Goal: Task Accomplishment & Management: Manage account settings

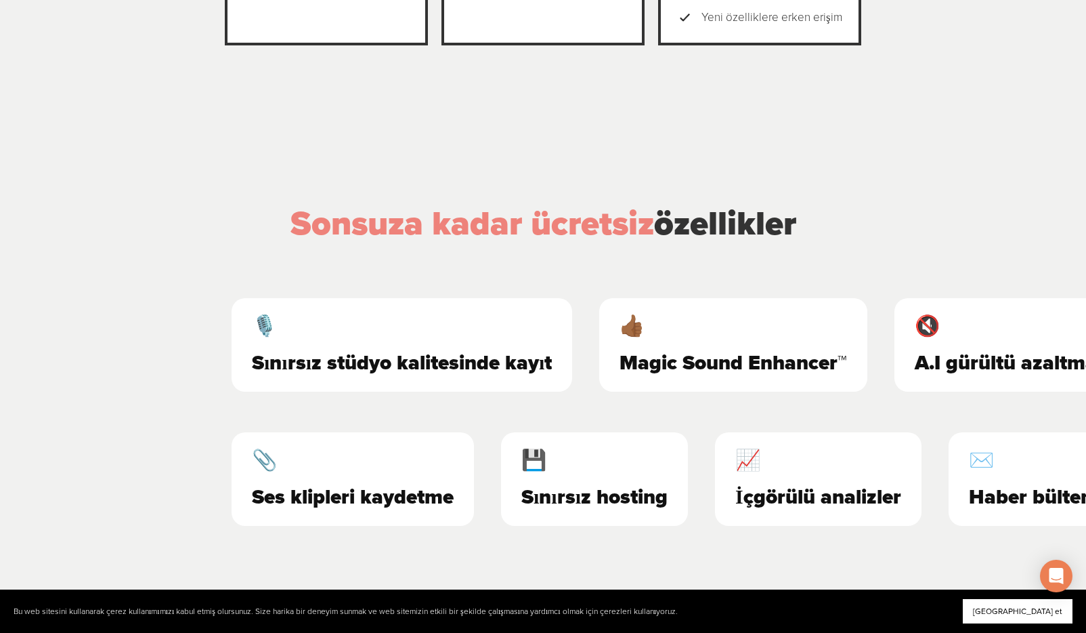
scroll to position [585, 0]
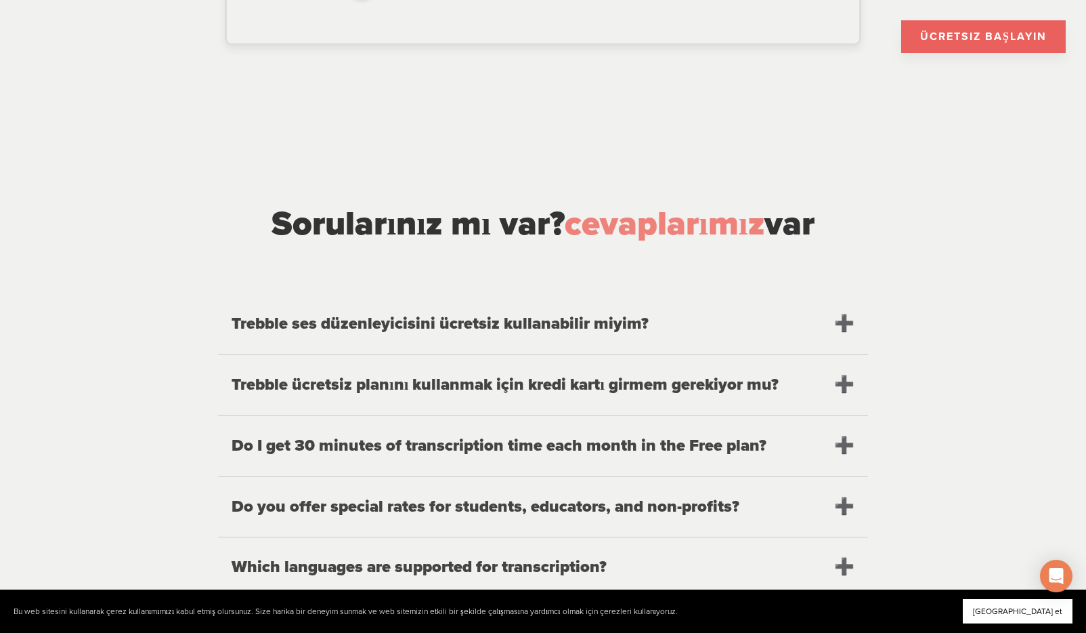
scroll to position [1357, 0]
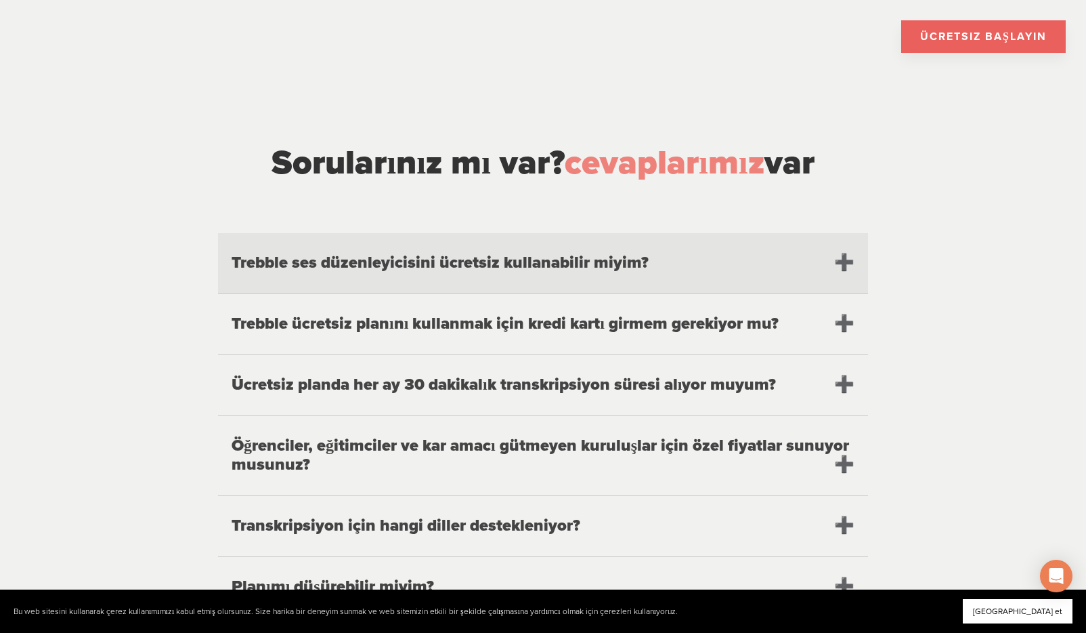
click at [534, 274] on h2 "Trebble ses düzenleyicisini ücretsiz kullanabilir miyim?" at bounding box center [543, 263] width 650 height 60
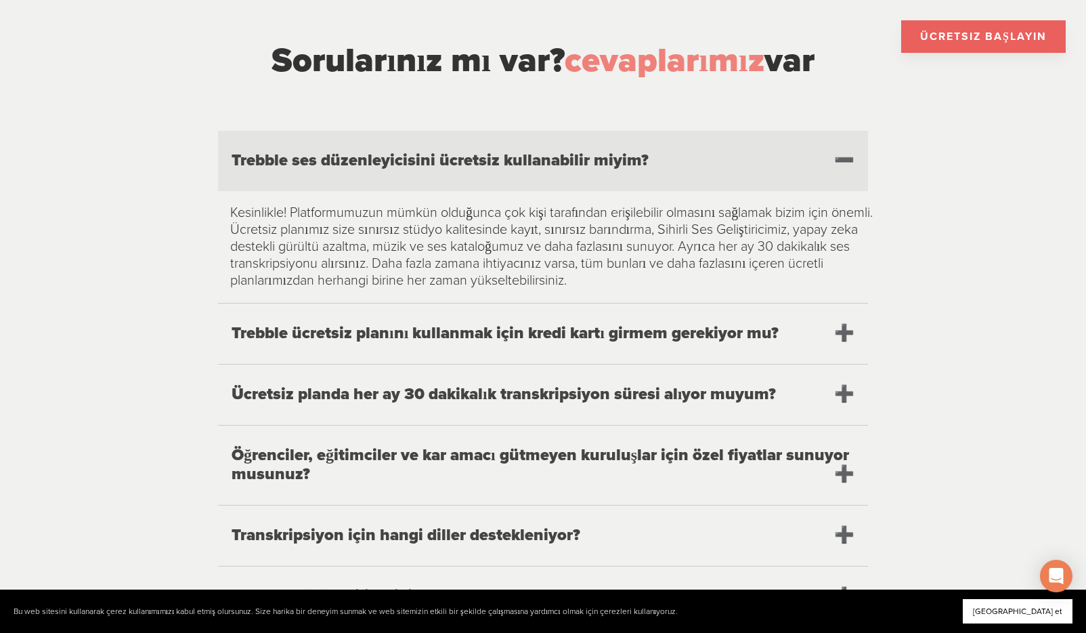
scroll to position [1461, 0]
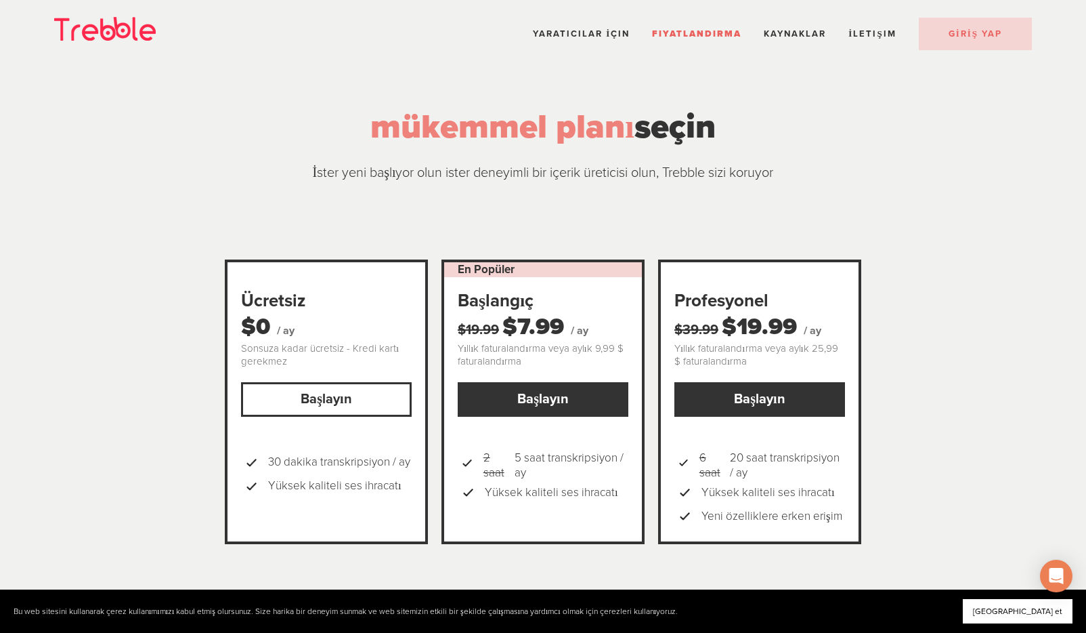
click at [353, 408] on link "Başlayın" at bounding box center [326, 399] width 171 height 35
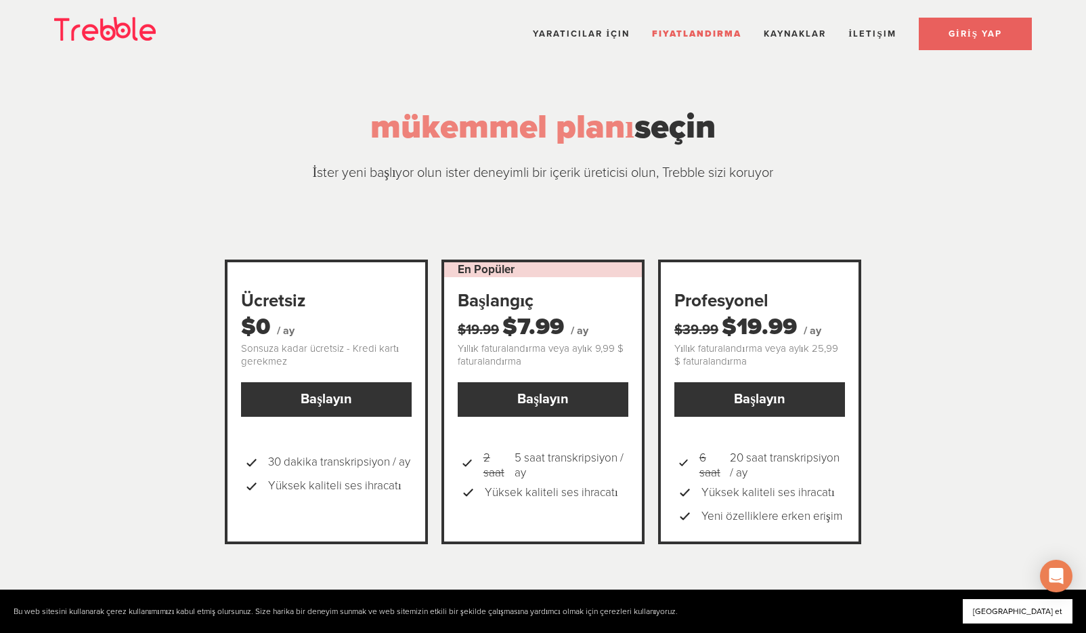
click at [969, 41] on link "GİRİŞ YAP" at bounding box center [975, 34] width 113 height 33
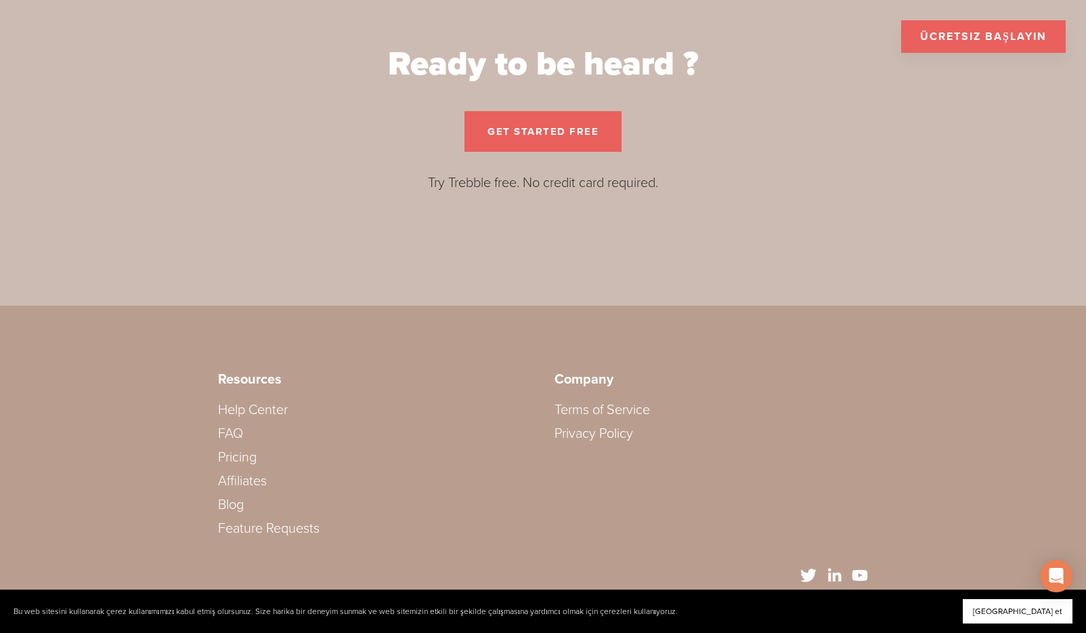
scroll to position [2393, 0]
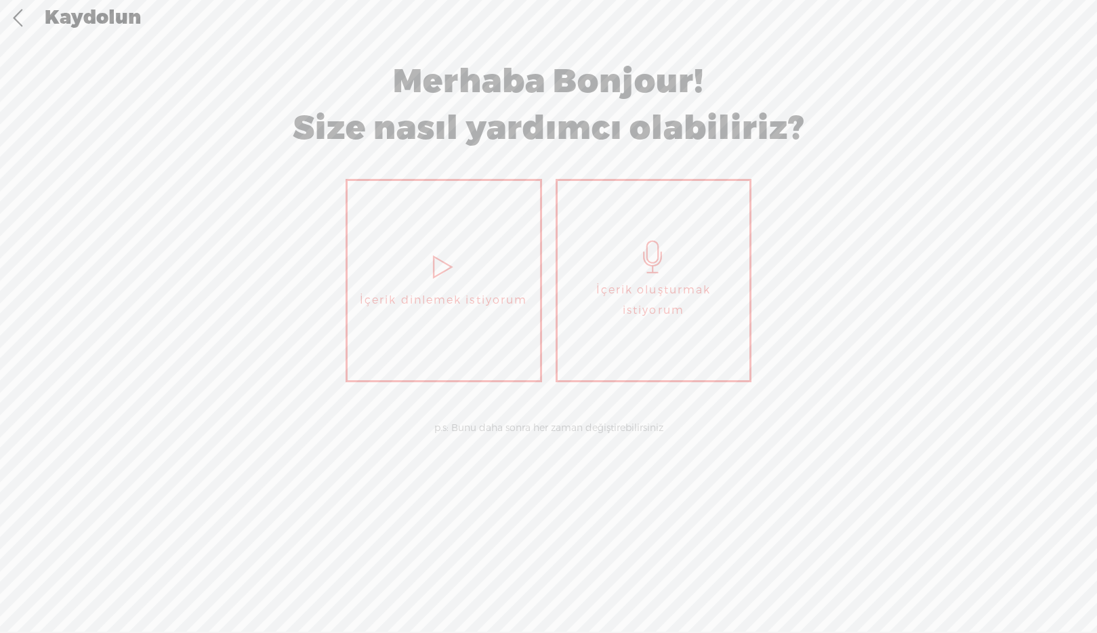
click at [408, 268] on link "İçerik dinlemek istiyorum" at bounding box center [443, 280] width 196 height 203
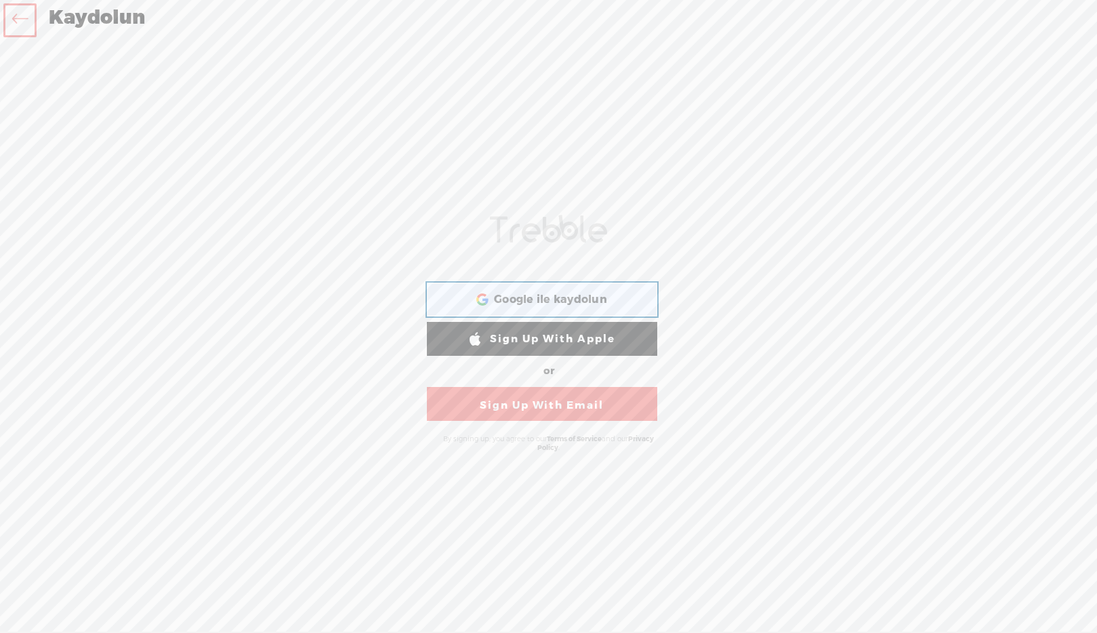
click at [486, 300] on icon at bounding box center [485, 301] width 6 height 5
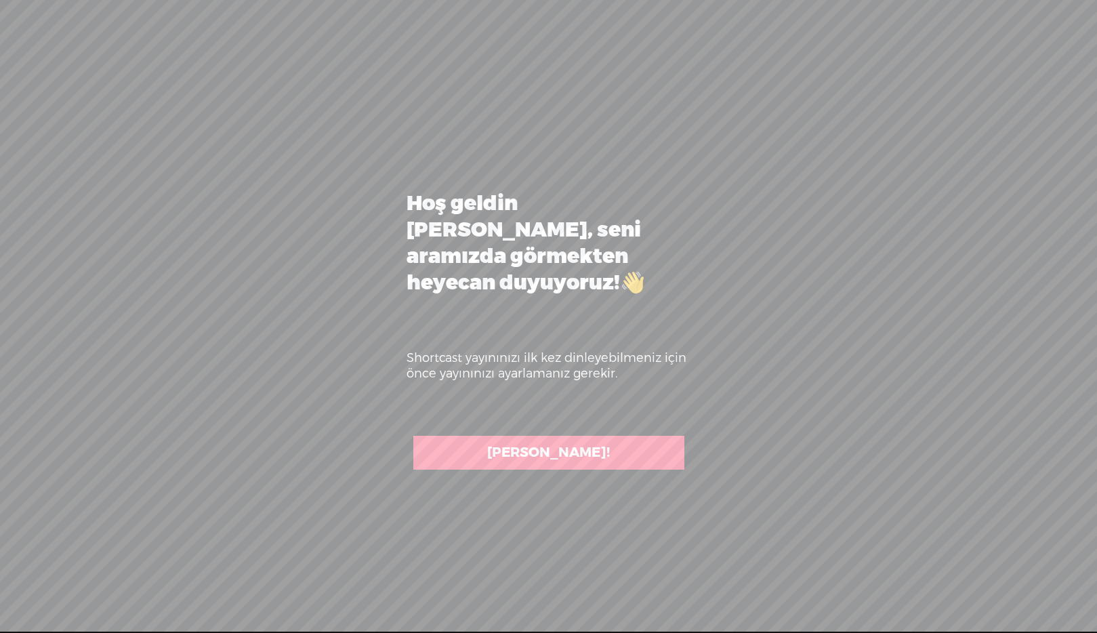
click at [541, 440] on link "[PERSON_NAME]!" at bounding box center [548, 453] width 271 height 34
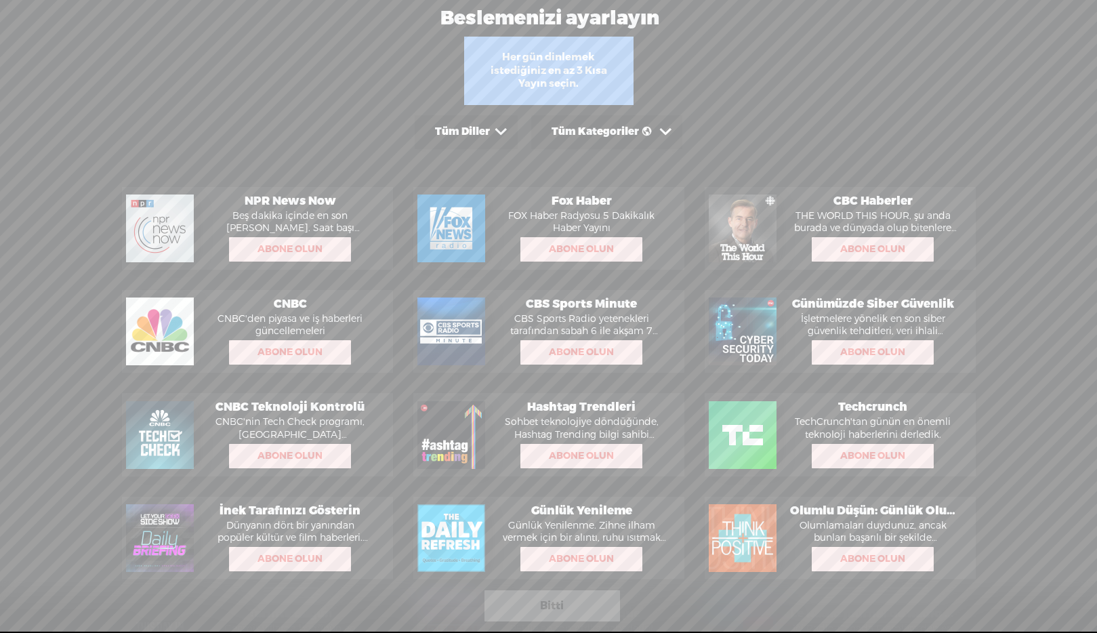
scroll to position [3, 0]
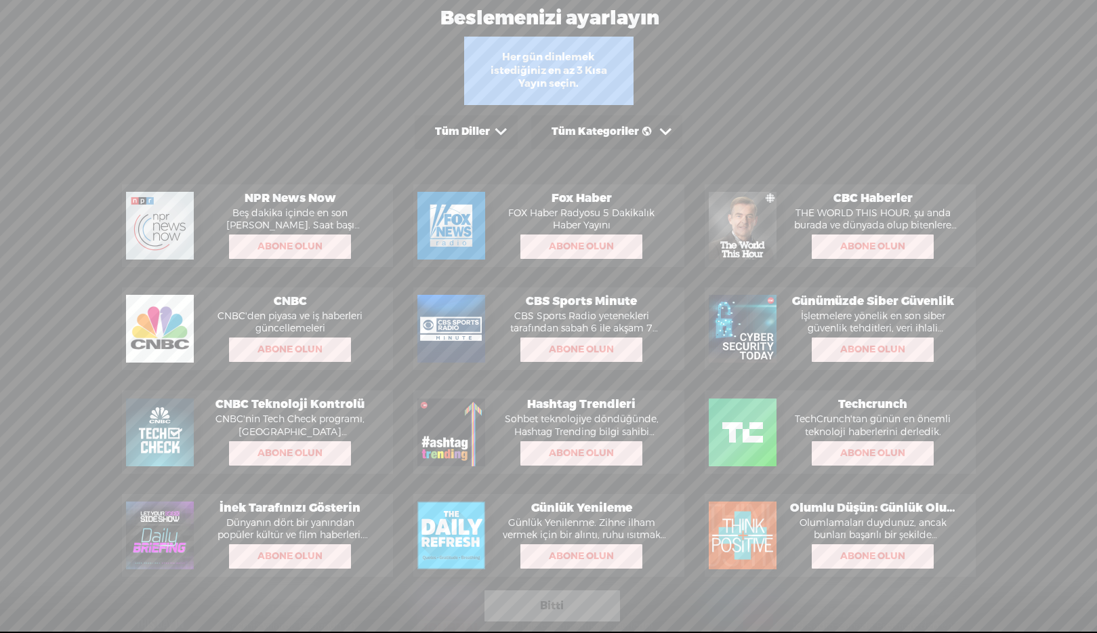
click at [454, 132] on div "Tüm Diller" at bounding box center [462, 132] width 55 height 14
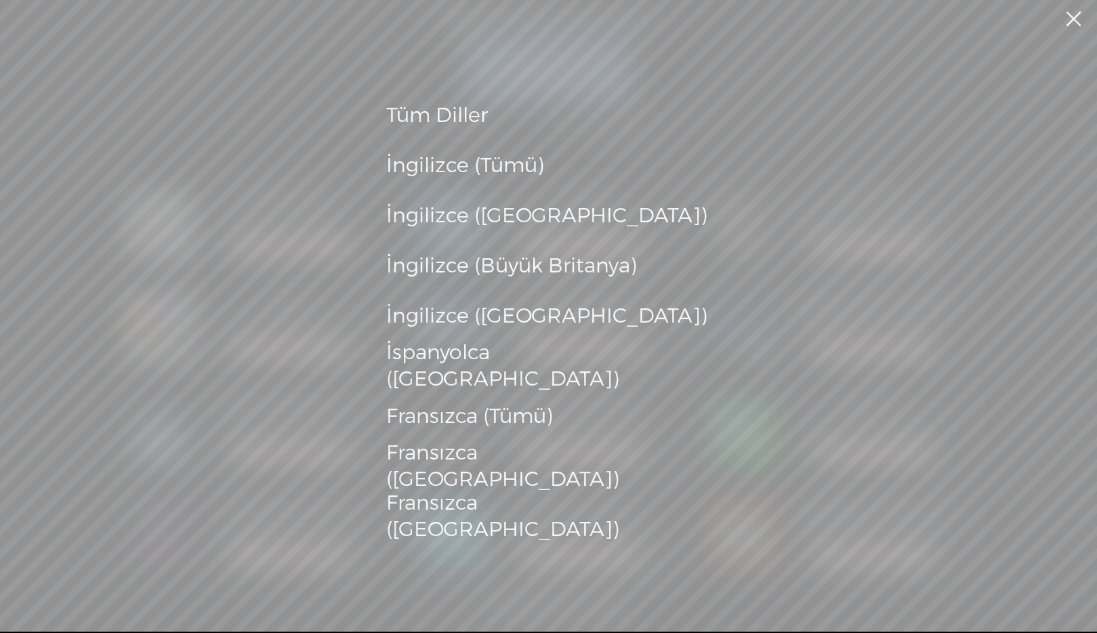
click at [787, 305] on div "Tüm Diller İngilizce (Tümü) İngilizce ([GEOGRAPHIC_DATA]) İngilizce (Büyük Brit…" at bounding box center [548, 315] width 1097 height 631
click at [391, 121] on div "Tüm Diller" at bounding box center [548, 115] width 325 height 37
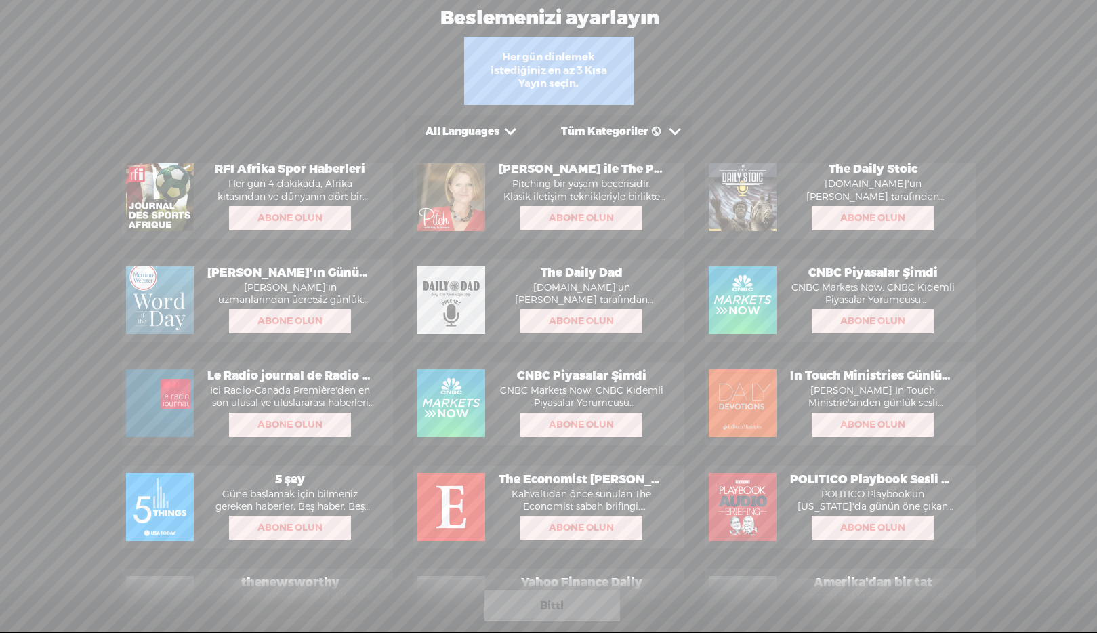
scroll to position [654, 0]
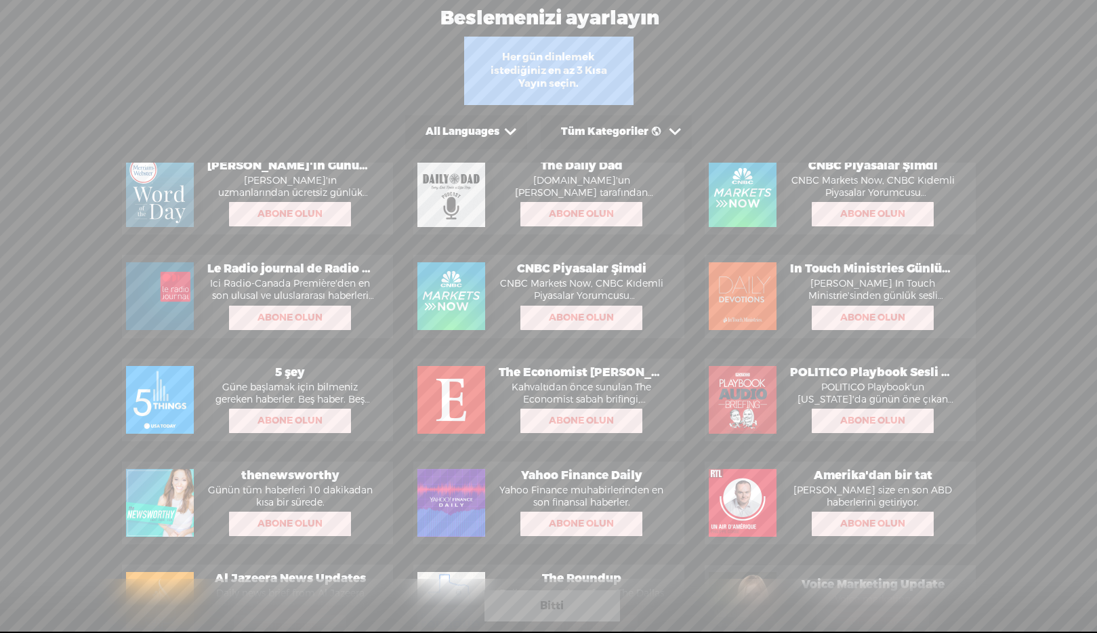
click at [472, 127] on div "All Languages" at bounding box center [462, 132] width 74 height 14
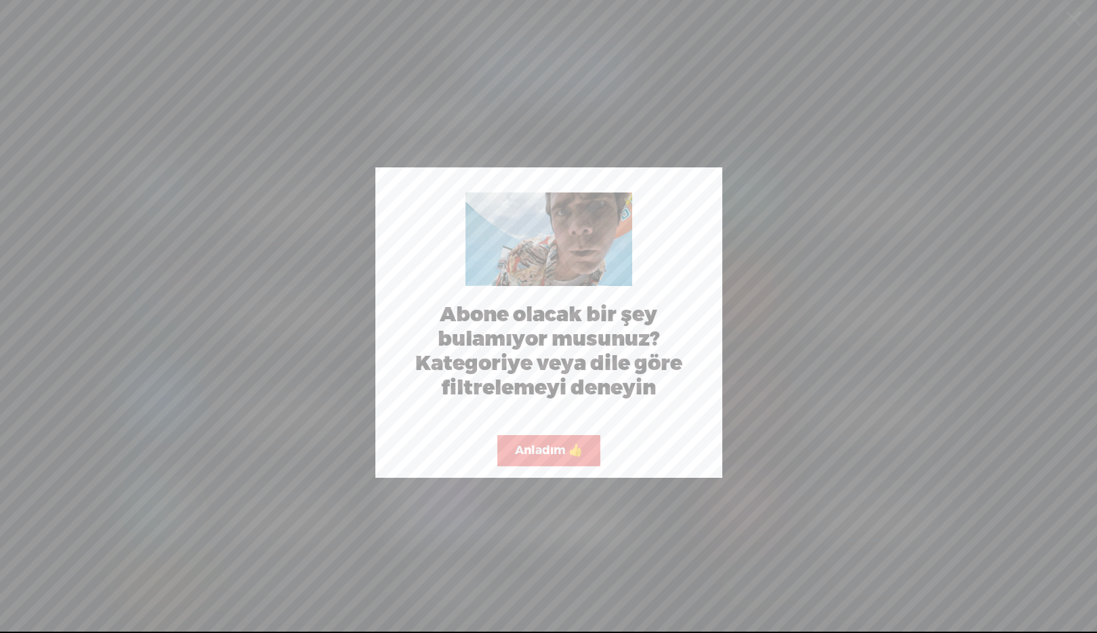
click at [520, 444] on button "Anladım 👍" at bounding box center [548, 450] width 103 height 31
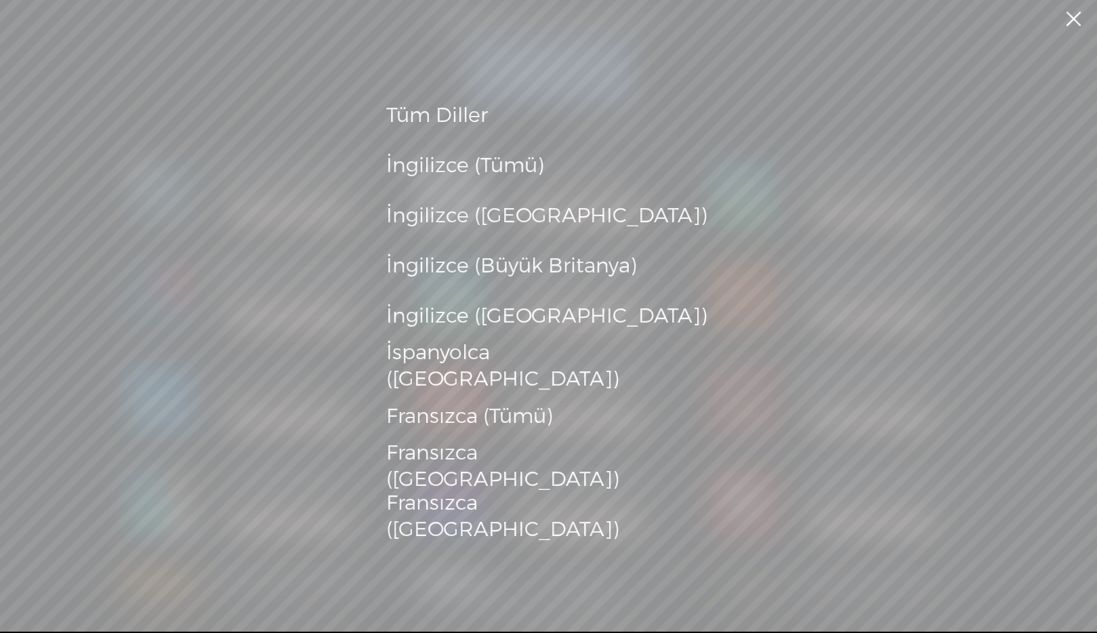
click at [443, 167] on div "İngilizce (Tümü)" at bounding box center [548, 165] width 325 height 37
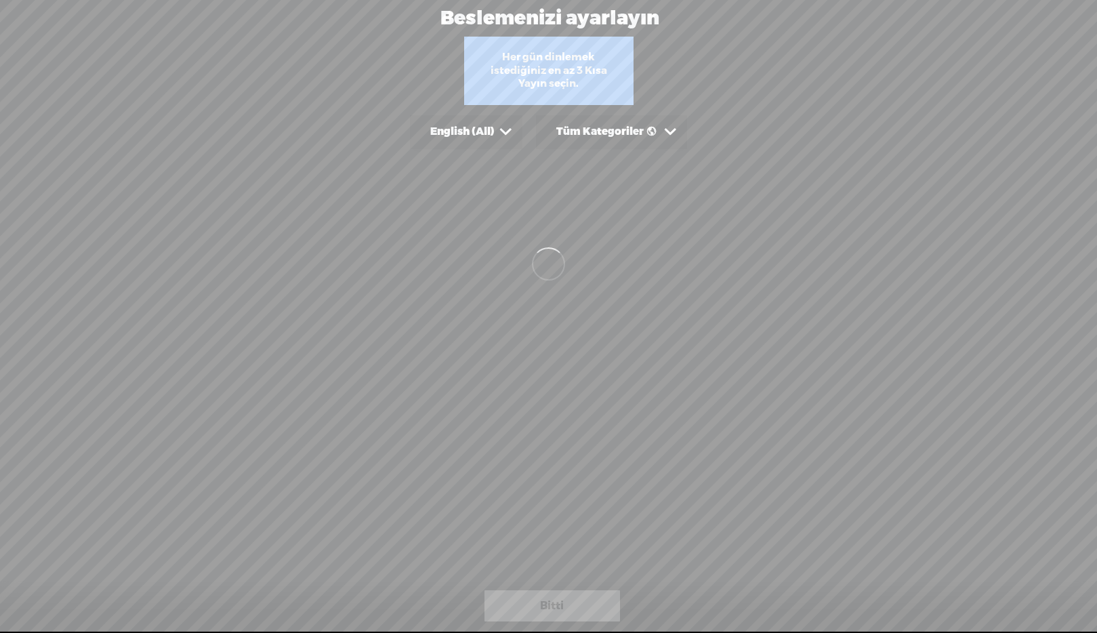
scroll to position [0, 0]
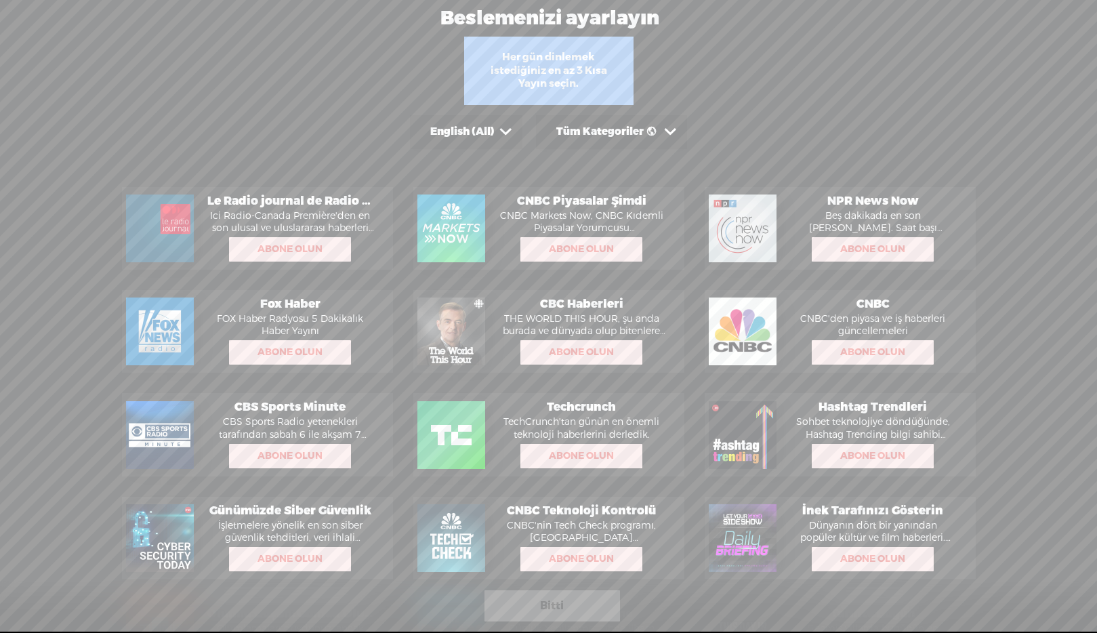
click at [572, 555] on span "Abone Olun" at bounding box center [581, 559] width 119 height 22
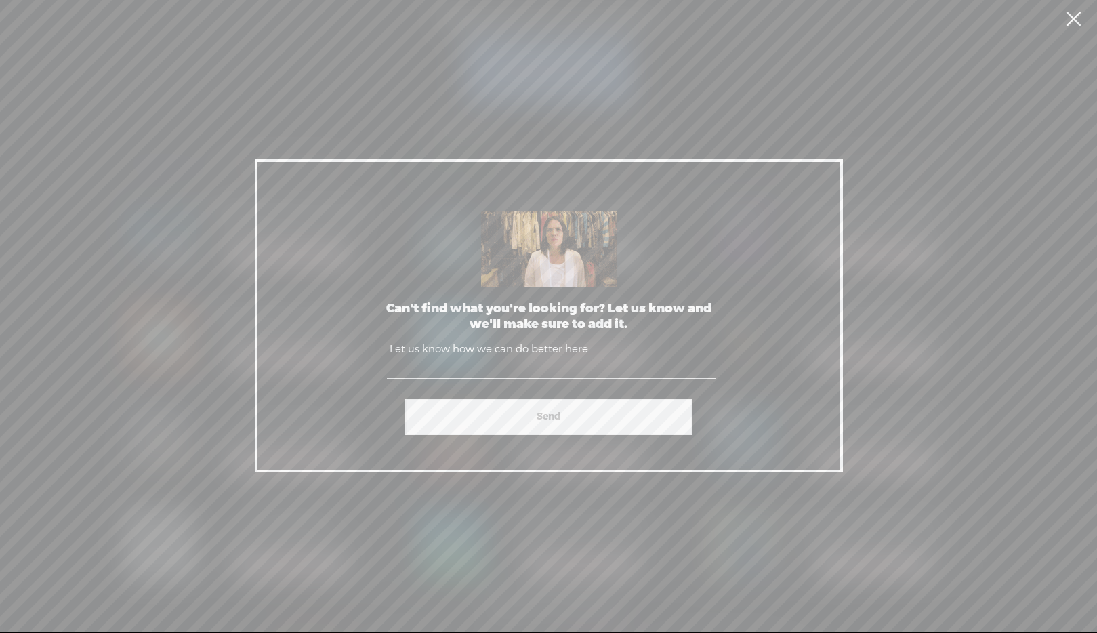
scroll to position [300, 0]
click at [1073, 25] on link at bounding box center [1073, 19] width 34 height 38
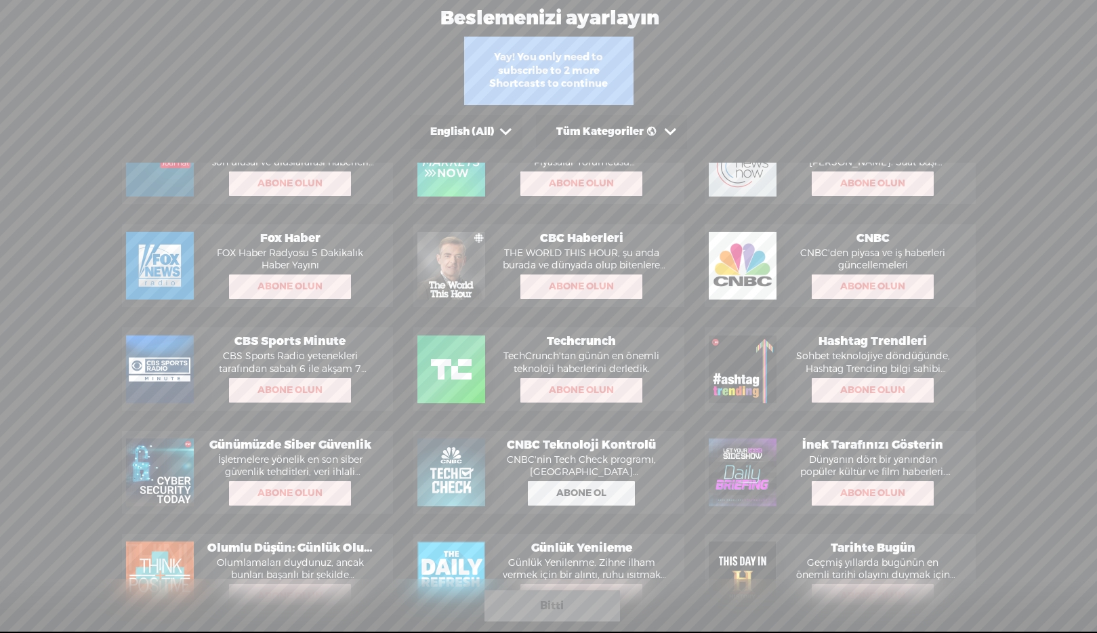
scroll to position [16, 0]
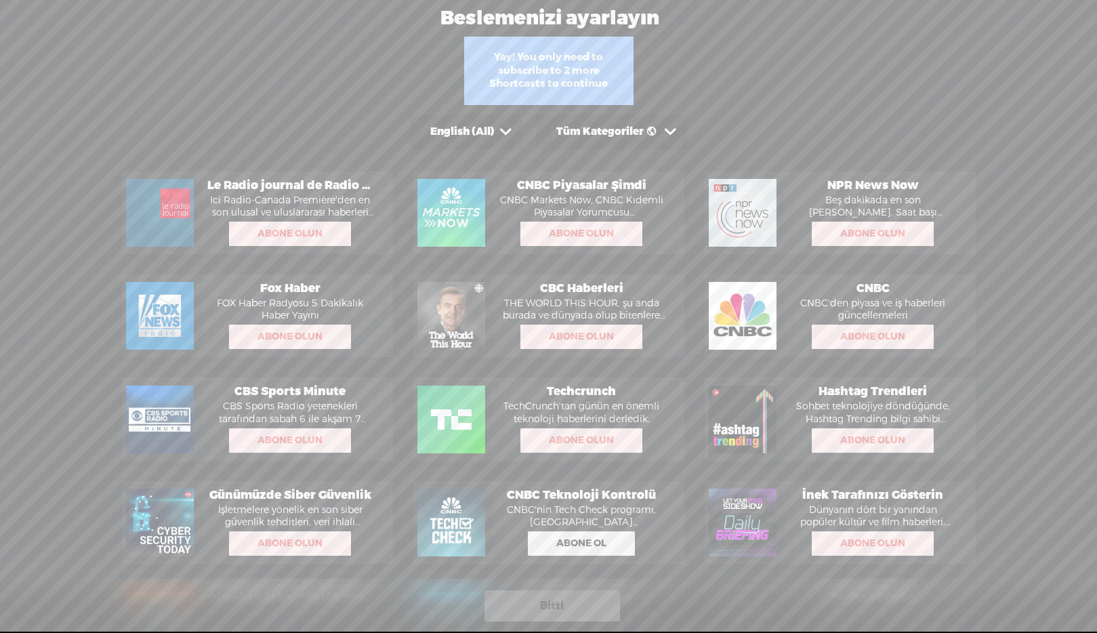
click at [891, 333] on span "Abone Olun" at bounding box center [872, 337] width 119 height 22
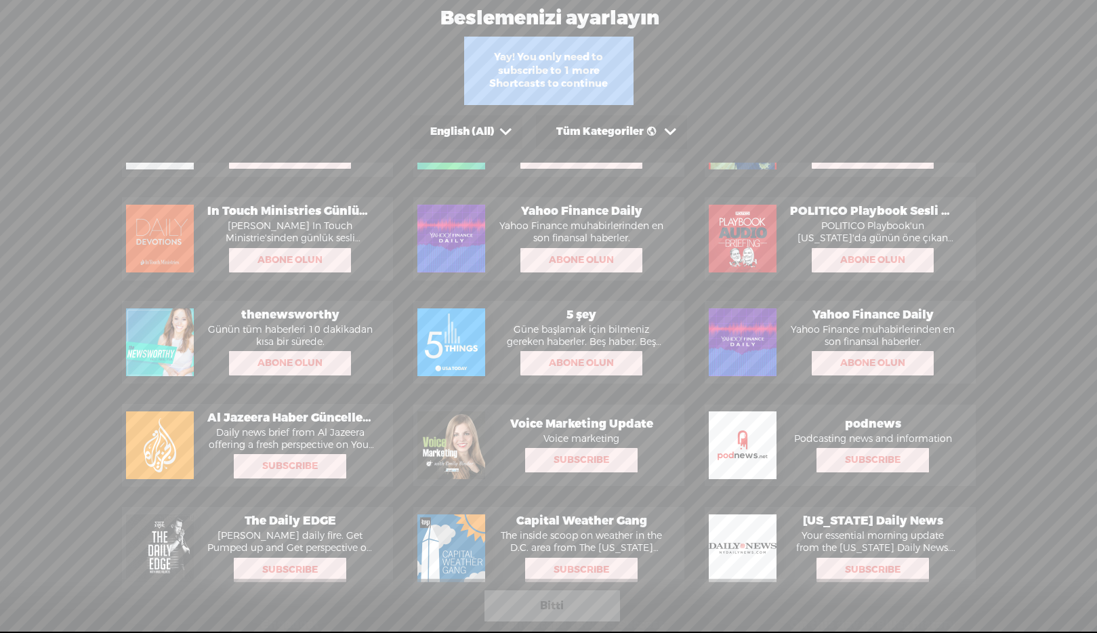
scroll to position [713, 0]
click at [247, 369] on span "Abone Olun" at bounding box center [289, 363] width 119 height 22
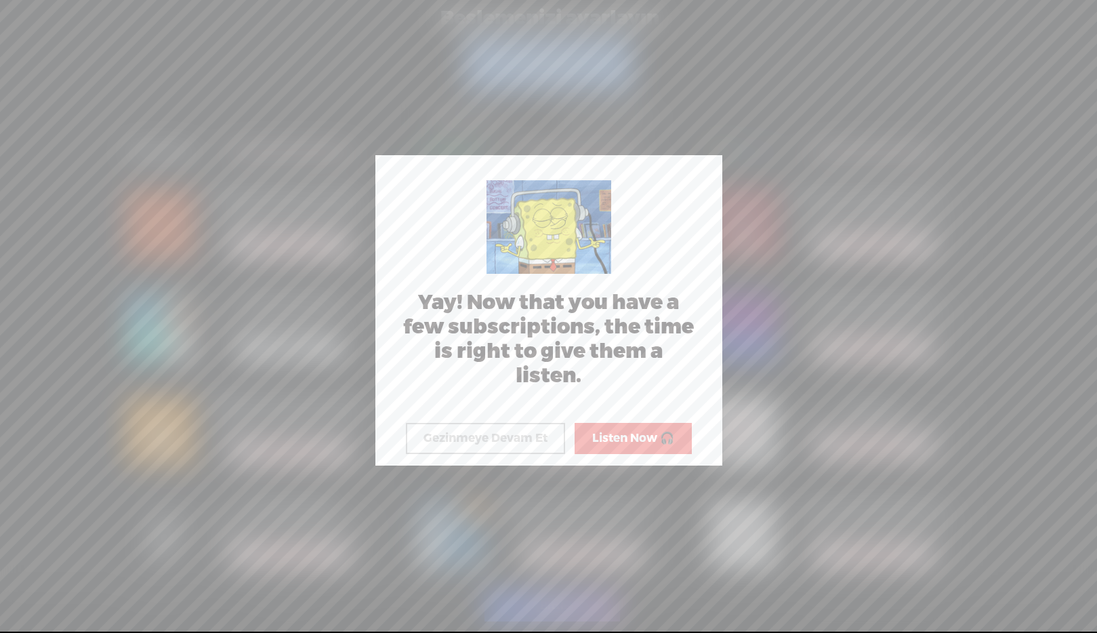
click at [606, 438] on button "Listen Now 🎧" at bounding box center [632, 438] width 117 height 31
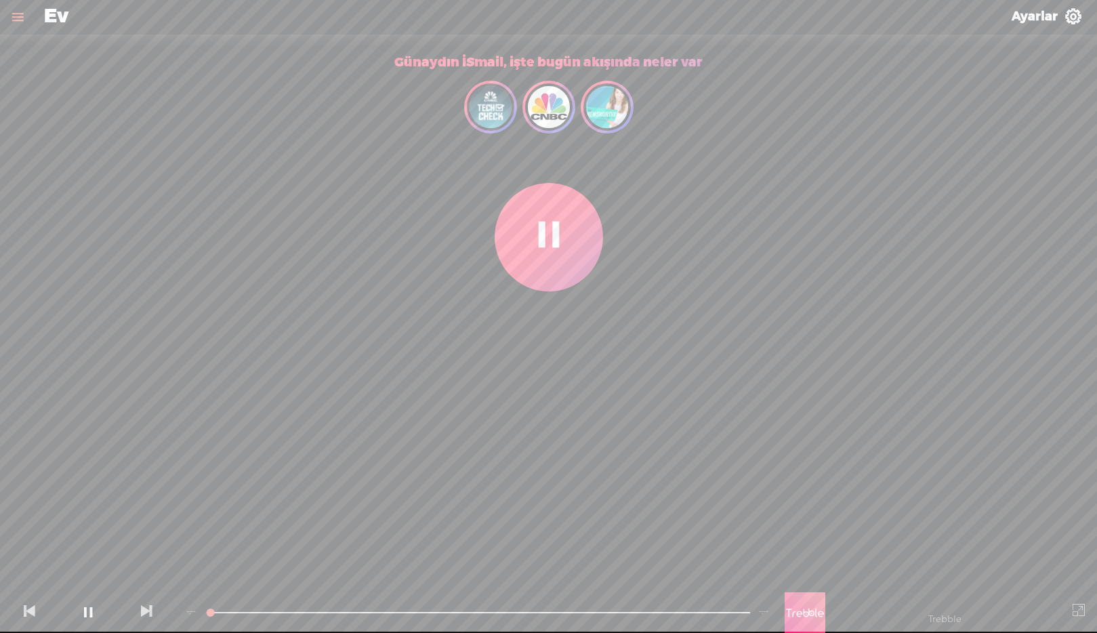
click at [57, 16] on span "Ev" at bounding box center [56, 16] width 24 height 35
click at [16, 20] on link at bounding box center [17, 16] width 35 height 35
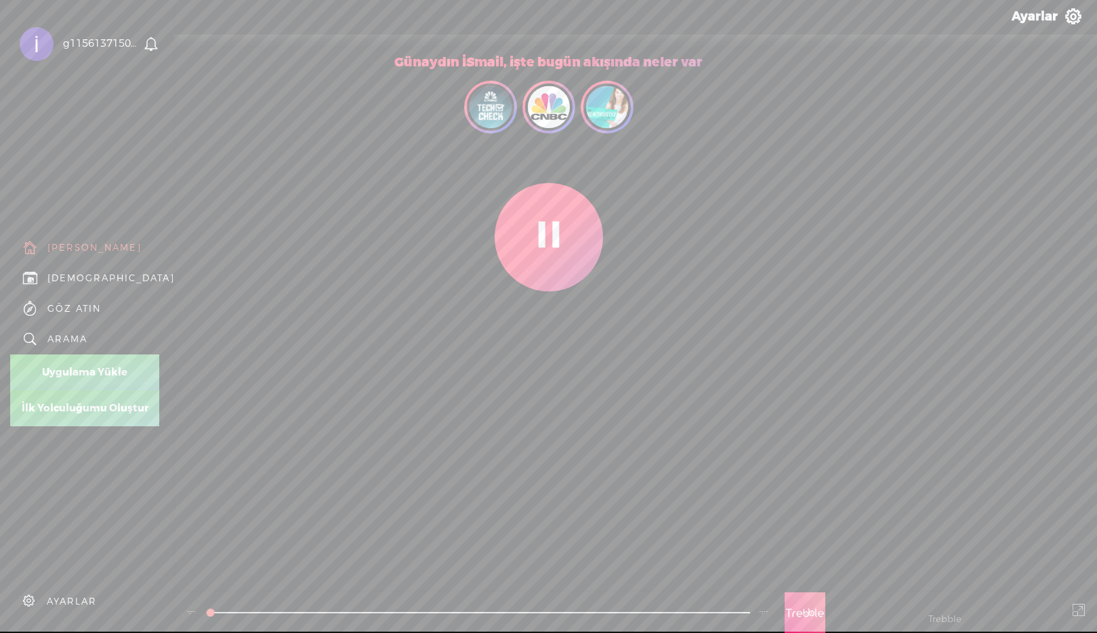
click at [83, 242] on div "[PERSON_NAME]" at bounding box center [94, 248] width 94 height 12
click at [80, 243] on div "[PERSON_NAME]" at bounding box center [94, 248] width 94 height 12
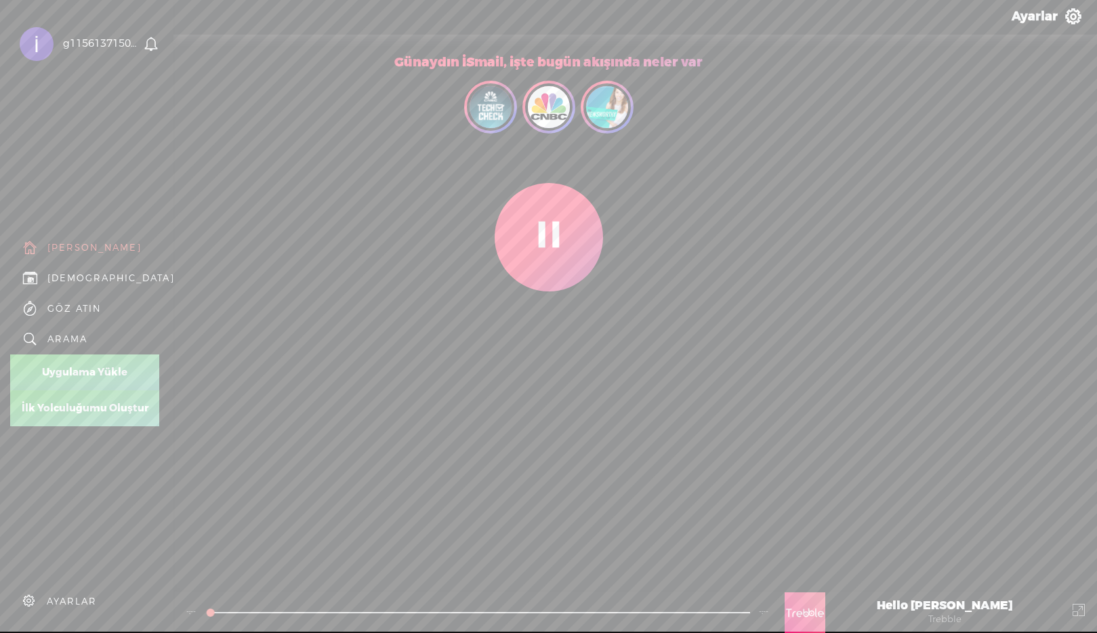
click at [80, 243] on div "[PERSON_NAME]" at bounding box center [94, 248] width 94 height 12
click at [79, 243] on div "[PERSON_NAME]" at bounding box center [94, 248] width 94 height 12
click at [553, 236] on body "Sıkı tutunun . . . g115613715078537775002 [PERSON_NAME] MY CONTENT MY CHANNEL M…" at bounding box center [548, 315] width 1097 height 631
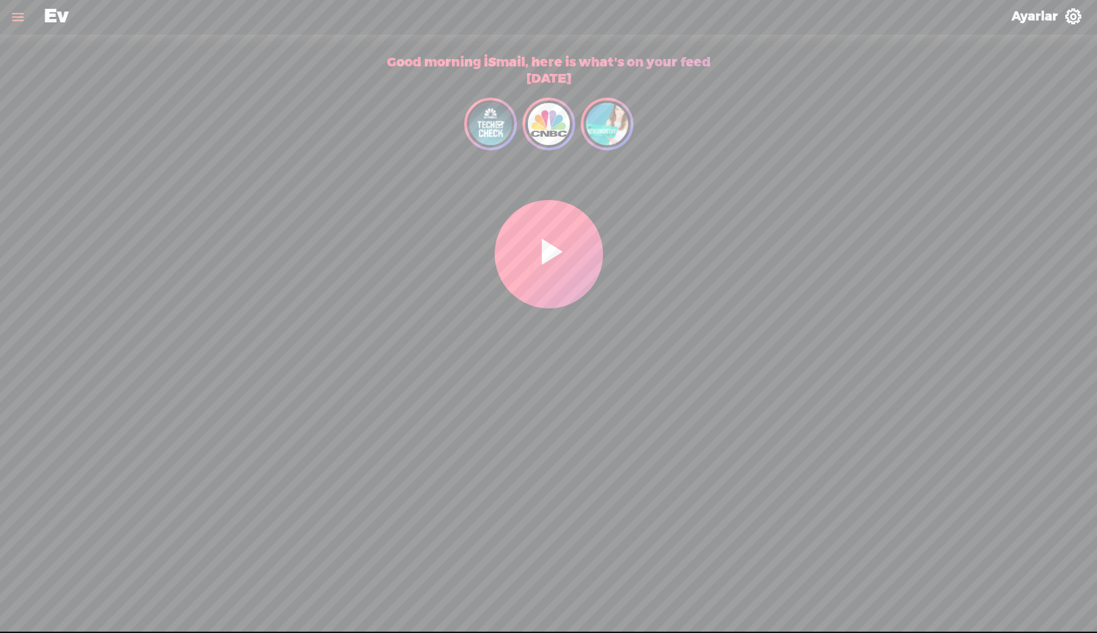
click at [12, 22] on link at bounding box center [17, 16] width 35 height 35
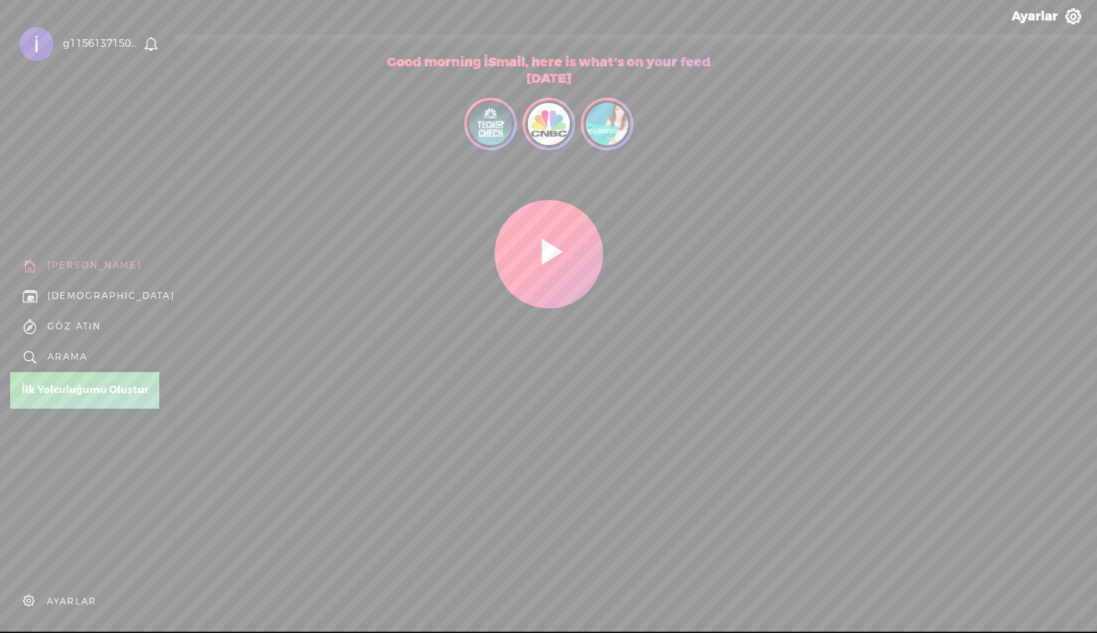
click at [90, 49] on div "g115613715078537775002" at bounding box center [101, 44] width 77 height 14
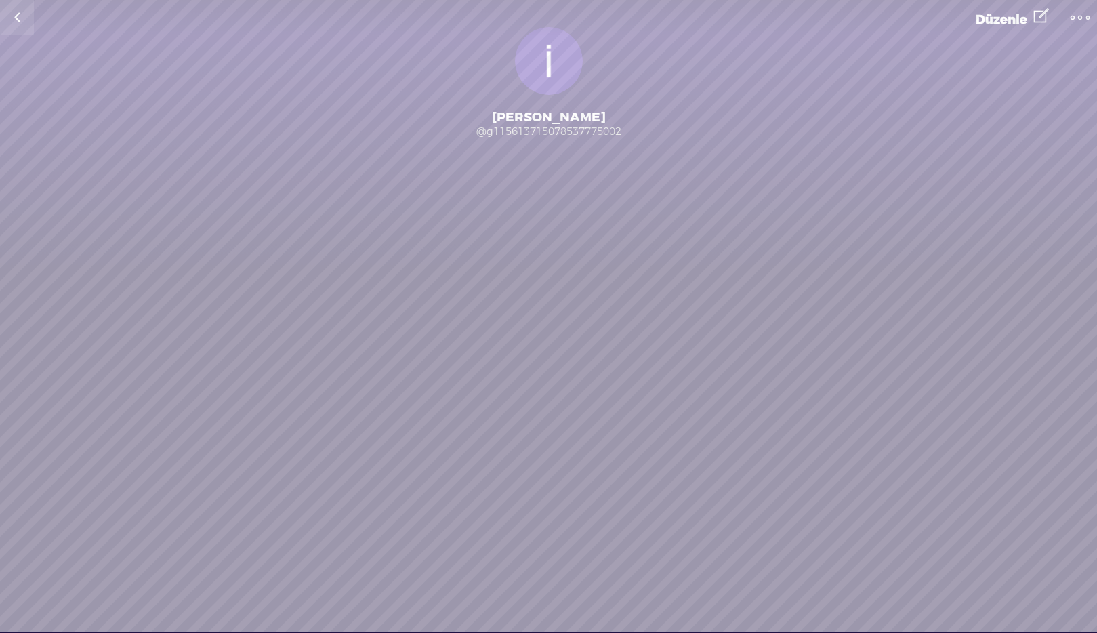
click at [998, 24] on span "Düzenle" at bounding box center [1000, 20] width 51 height 16
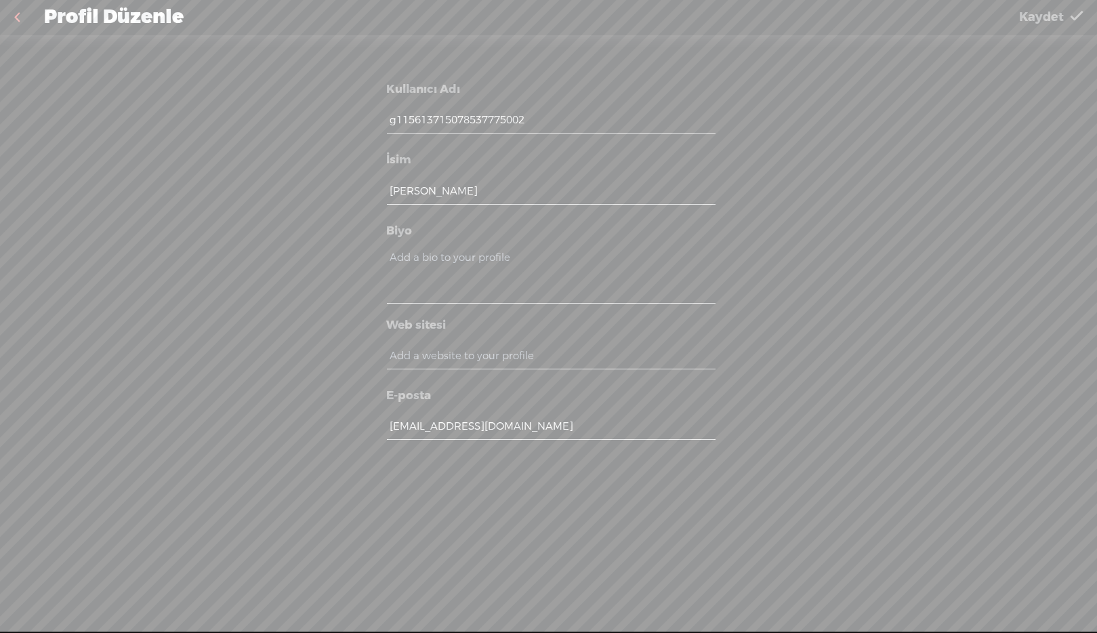
click at [26, 22] on link at bounding box center [17, 17] width 34 height 35
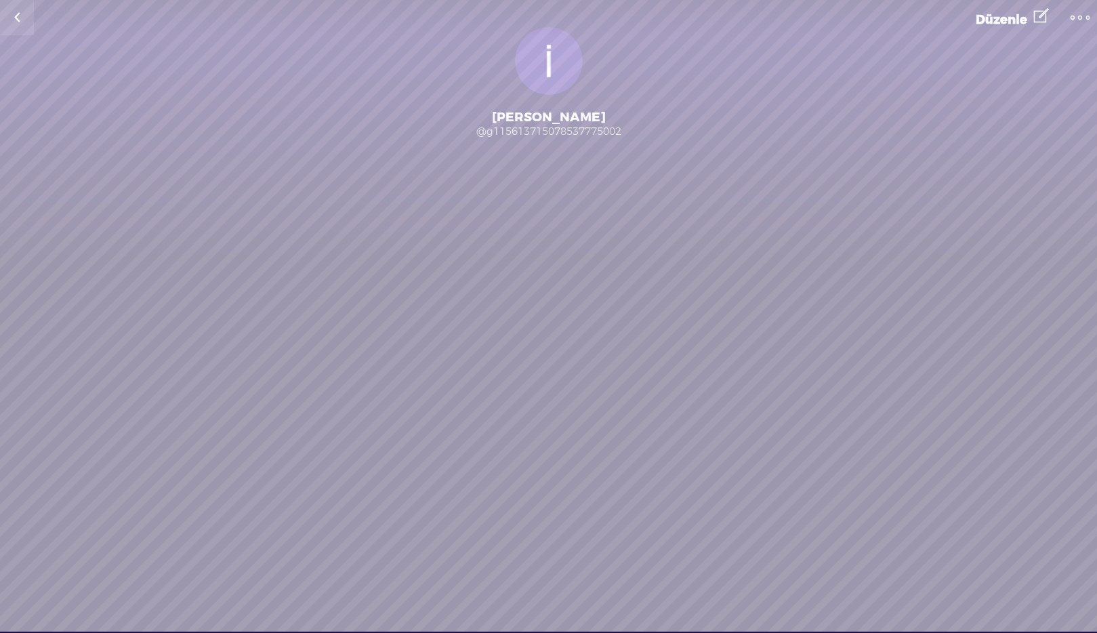
click at [548, 137] on div "@g115613715078537775002" at bounding box center [548, 132] width 1097 height 14
click at [549, 128] on div "@g115613715078537775002" at bounding box center [548, 132] width 1097 height 14
click at [16, 15] on link at bounding box center [17, 17] width 34 height 35
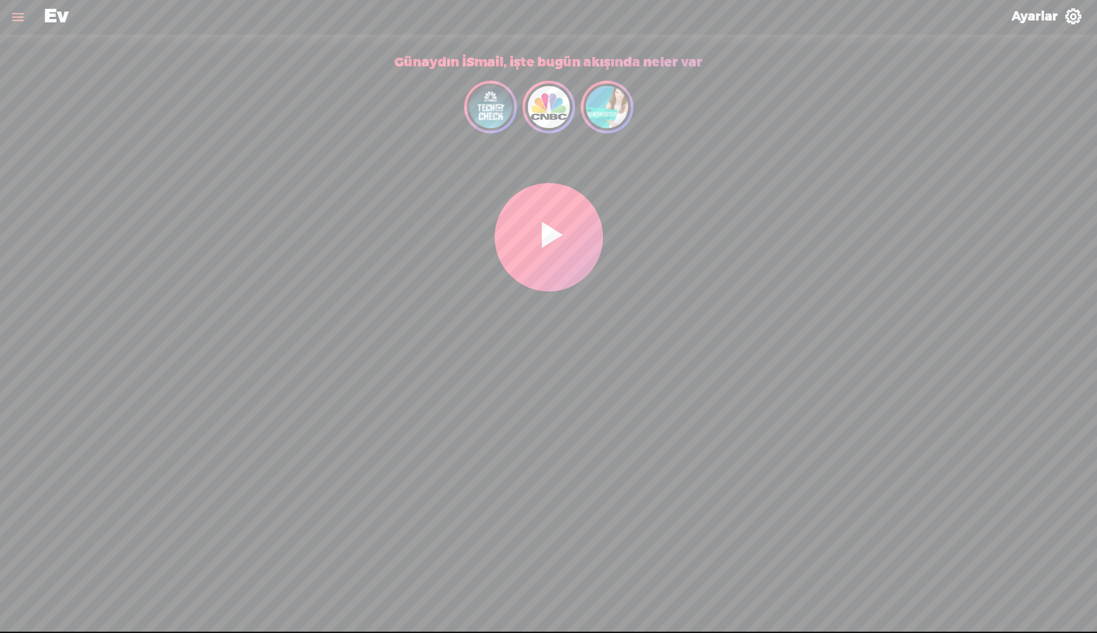
click at [1074, 20] on t at bounding box center [1073, 17] width 18 height 18
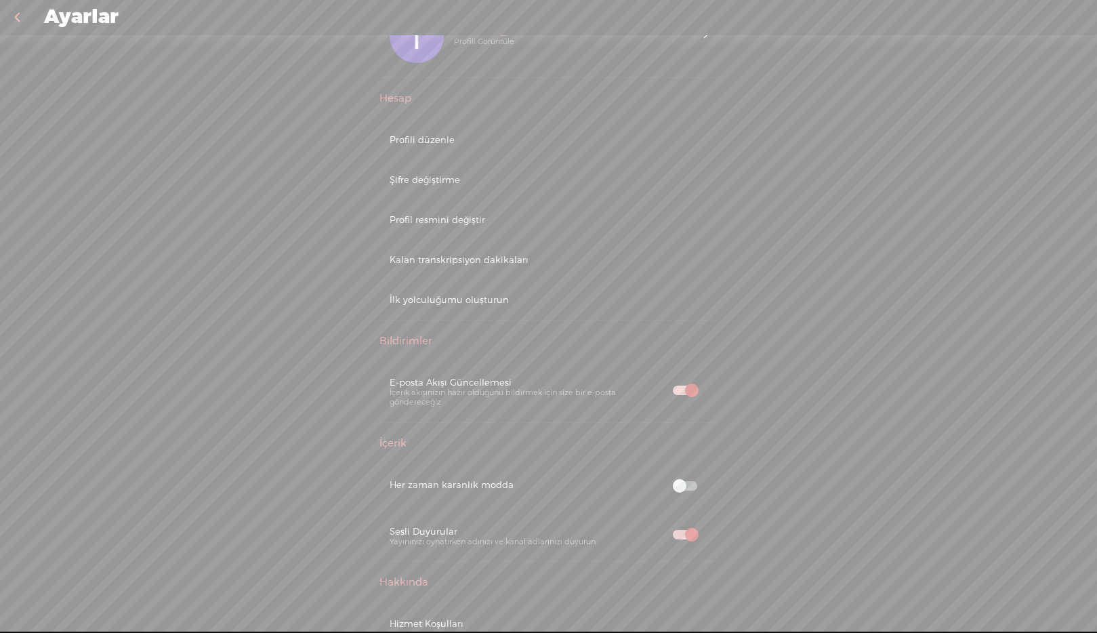
scroll to position [403, 0]
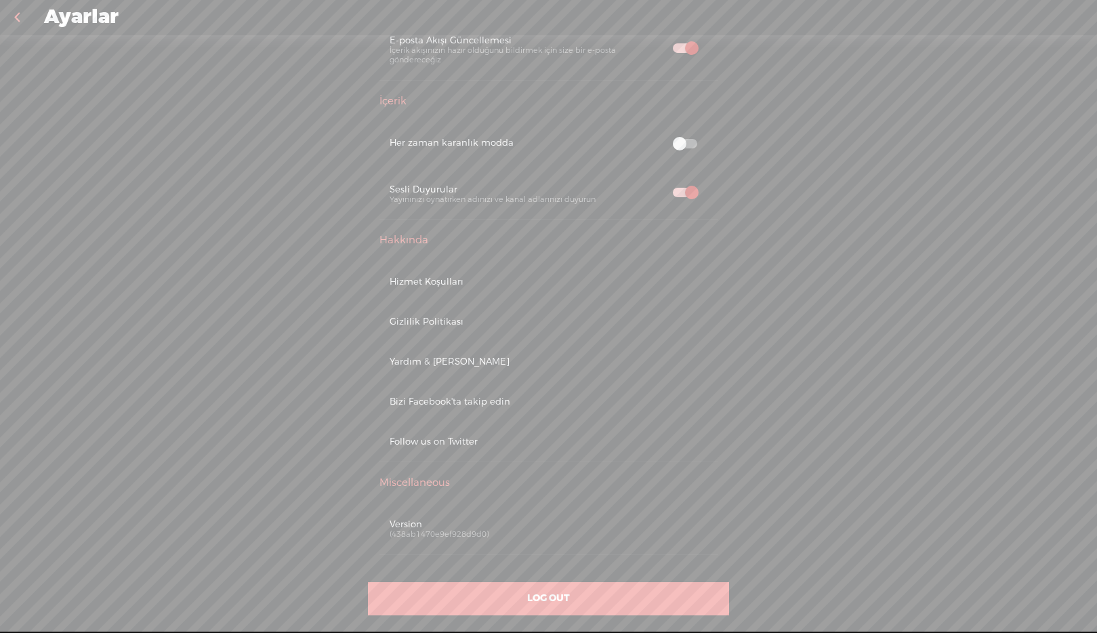
click at [21, 16] on link at bounding box center [17, 17] width 34 height 35
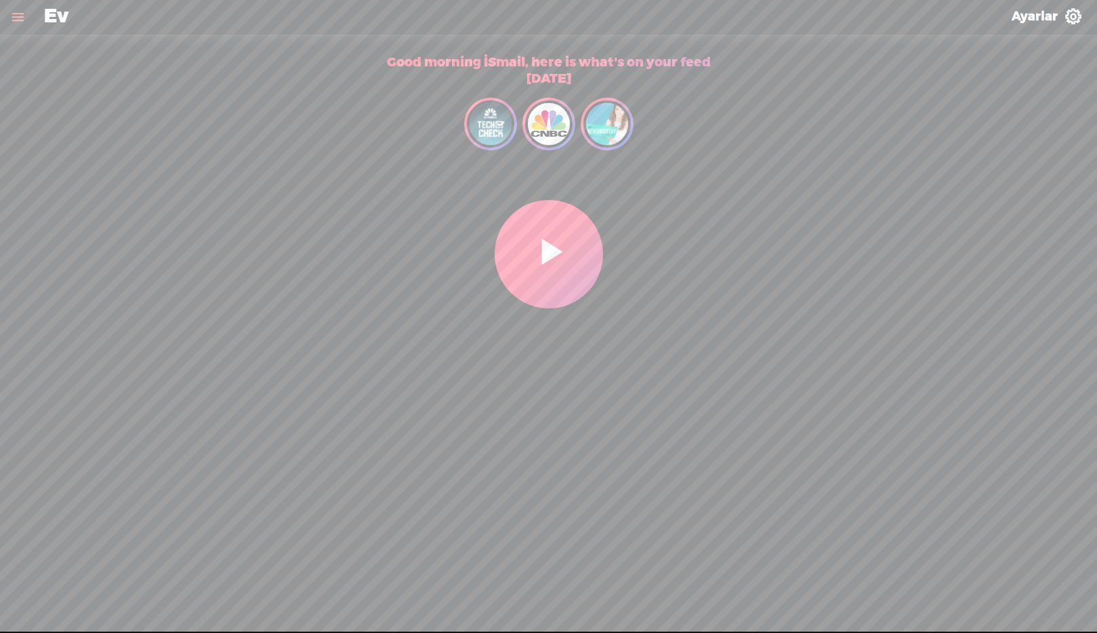
click at [20, 17] on link at bounding box center [17, 16] width 35 height 35
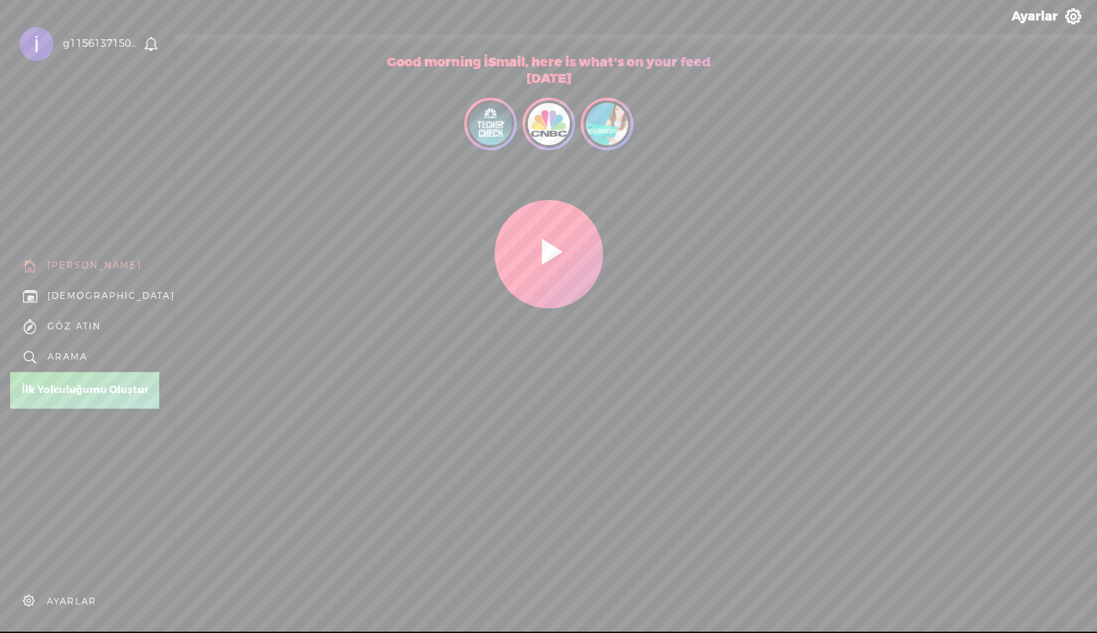
click at [68, 596] on div "AYARLAR" at bounding box center [72, 601] width 50 height 12
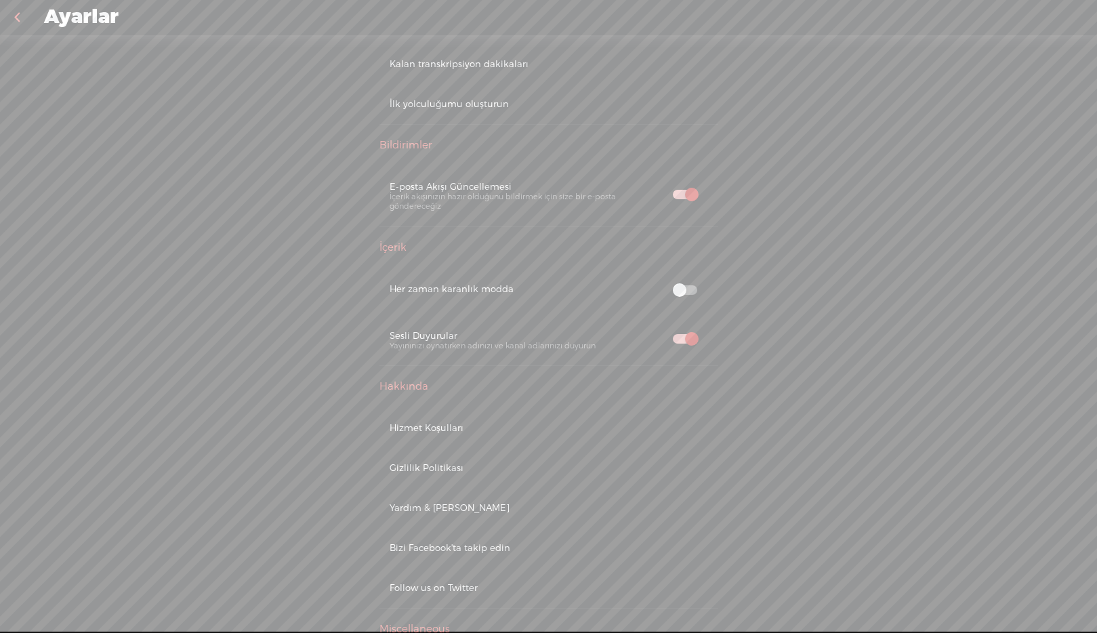
scroll to position [419, 0]
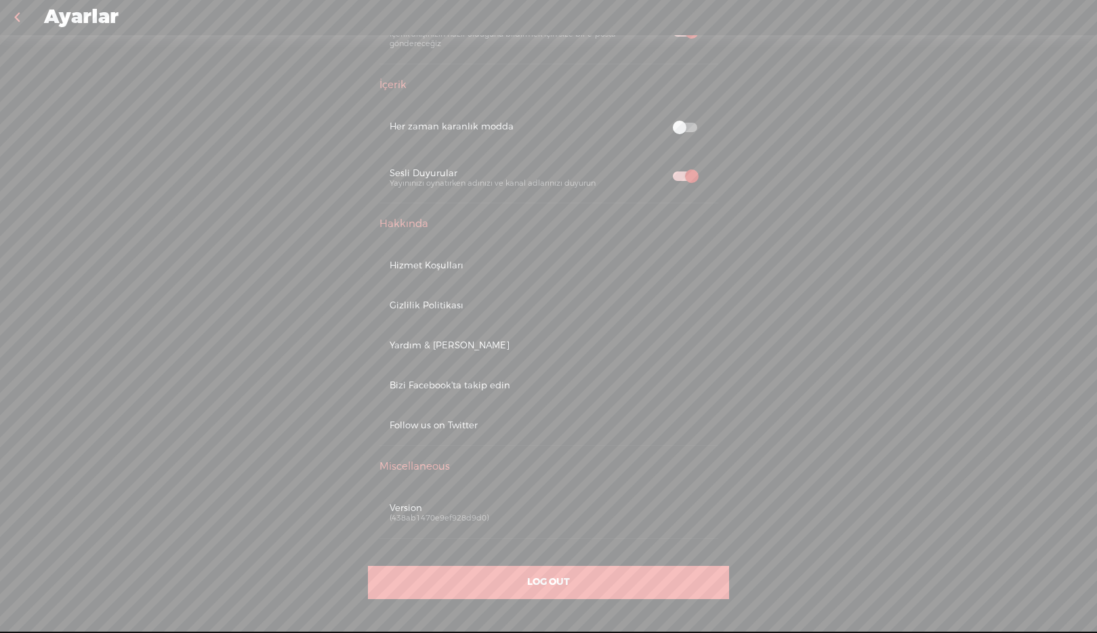
click at [641, 593] on div "LOG OUT" at bounding box center [548, 582] width 360 height 33
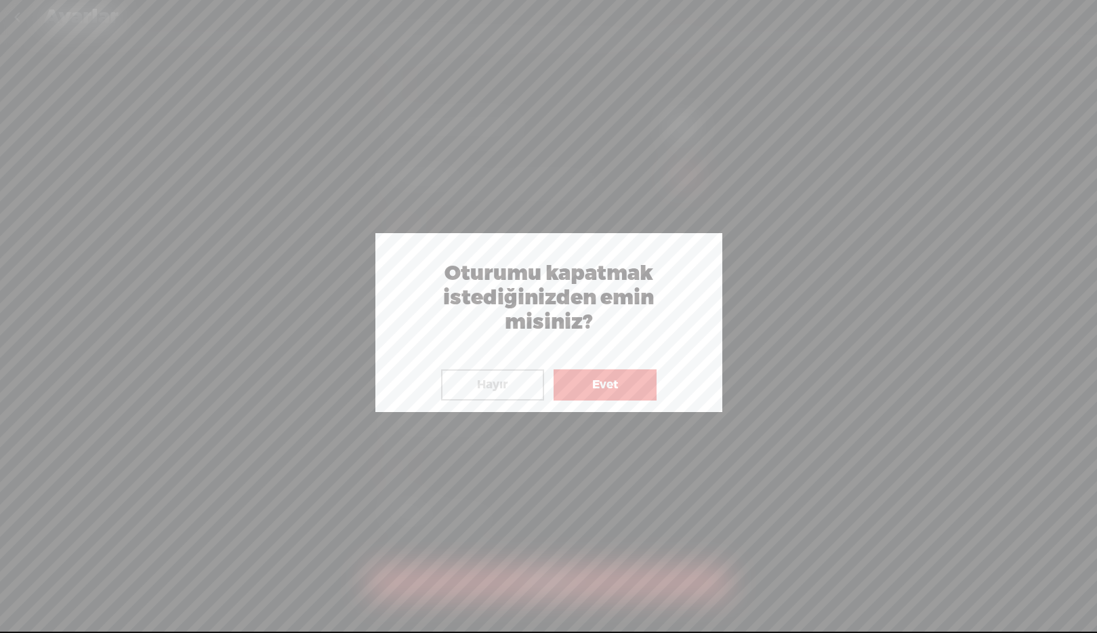
click at [613, 396] on button "Evet" at bounding box center [604, 384] width 103 height 31
